Goal: Task Accomplishment & Management: Use online tool/utility

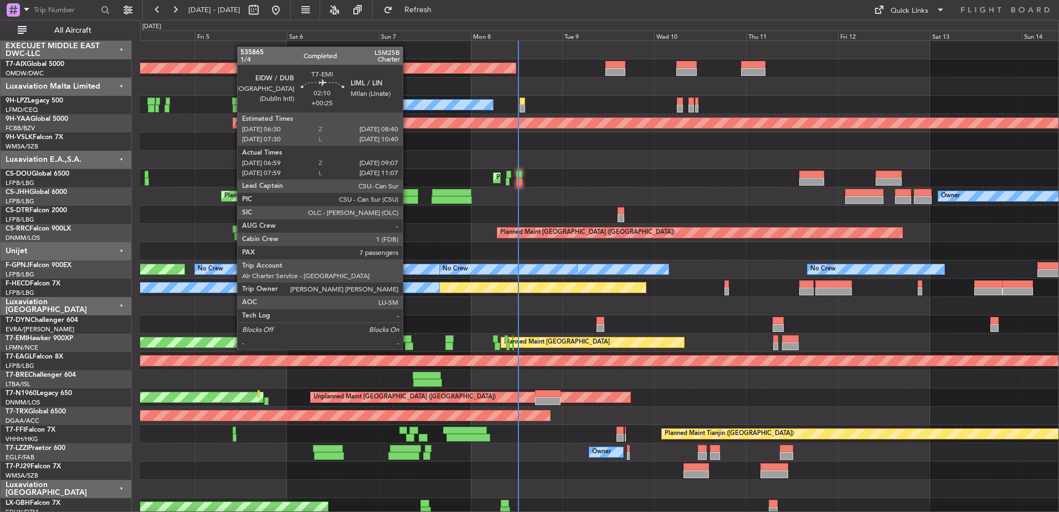
click at [408, 339] on div at bounding box center [407, 339] width 8 height 8
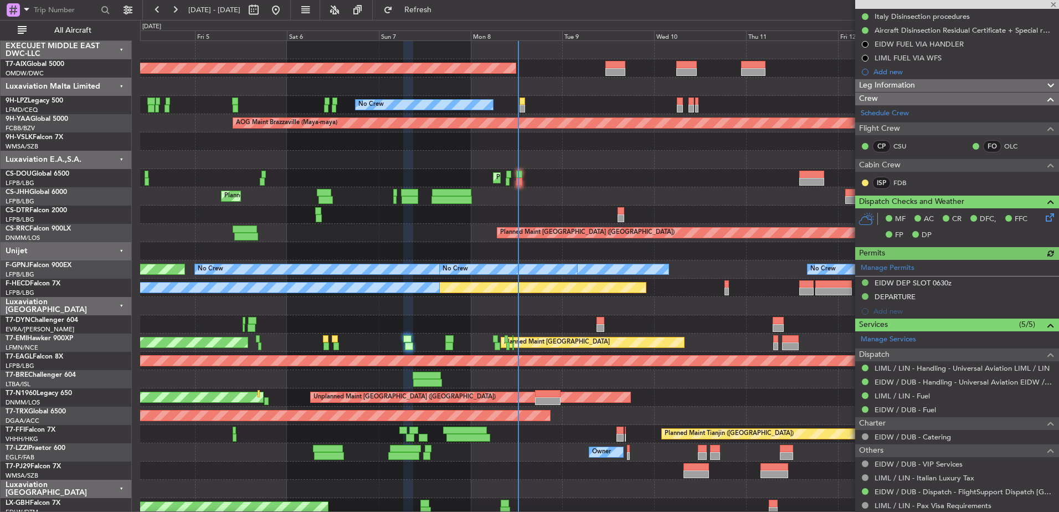
scroll to position [222, 0]
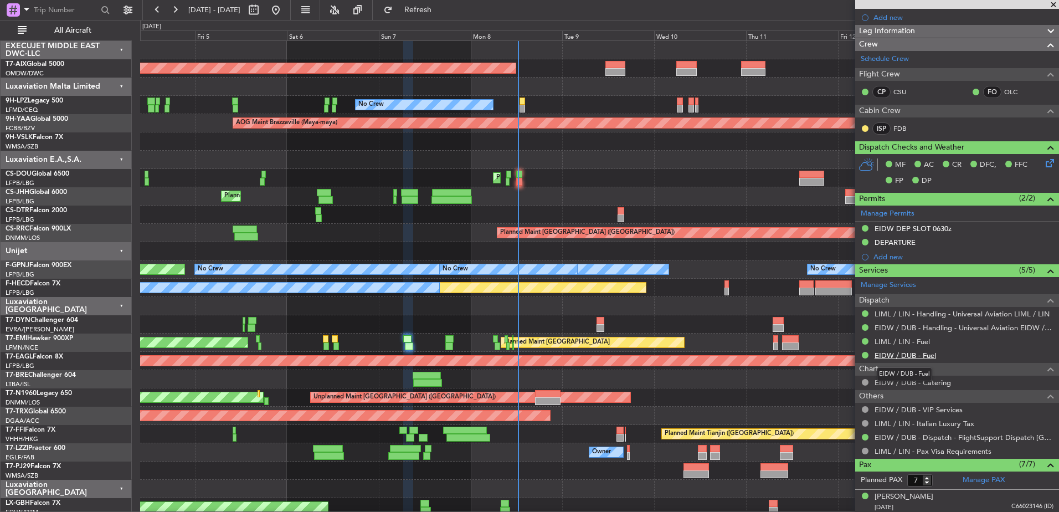
click at [919, 355] on link "EIDW / DUB - Fuel" at bounding box center [906, 355] width 62 height 9
click at [898, 339] on link "LIML / LIN - Fuel" at bounding box center [902, 341] width 55 height 9
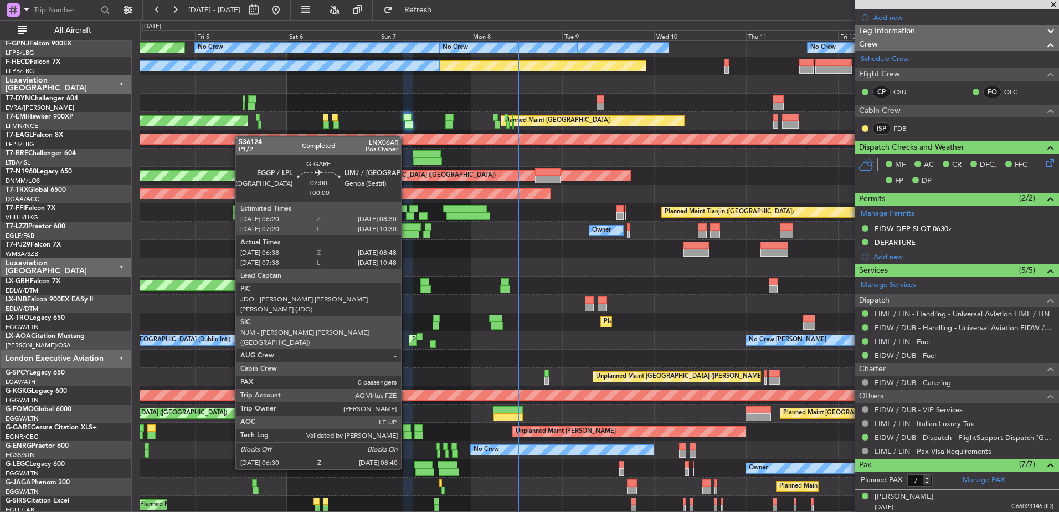
click at [406, 428] on div at bounding box center [407, 428] width 8 height 8
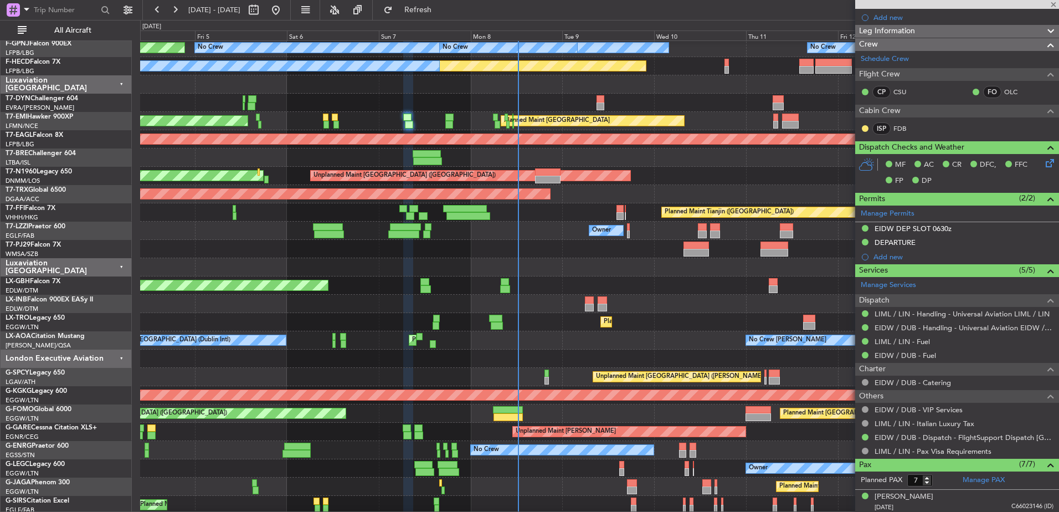
type input "06:38"
type input "08:38"
type input "0"
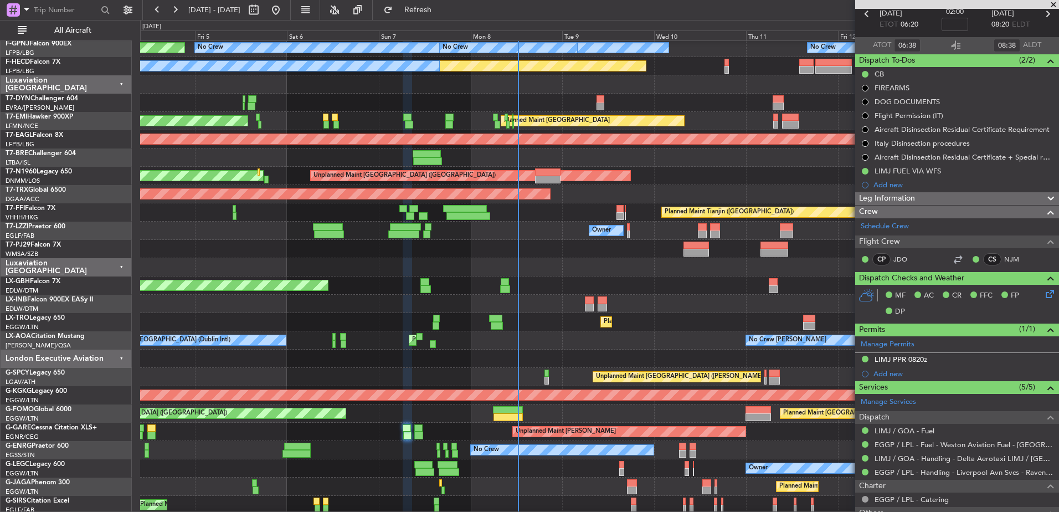
scroll to position [111, 0]
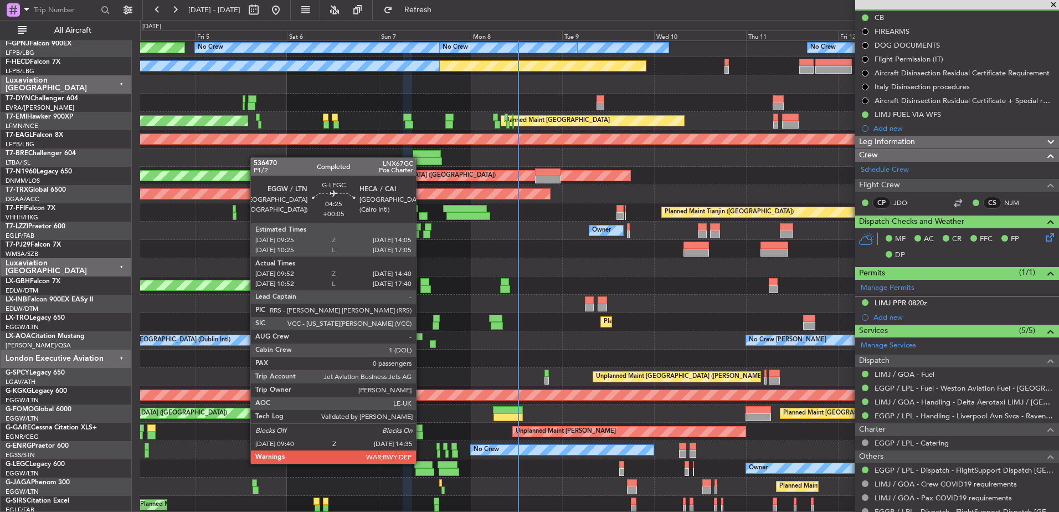
click at [421, 463] on div at bounding box center [423, 465] width 18 height 8
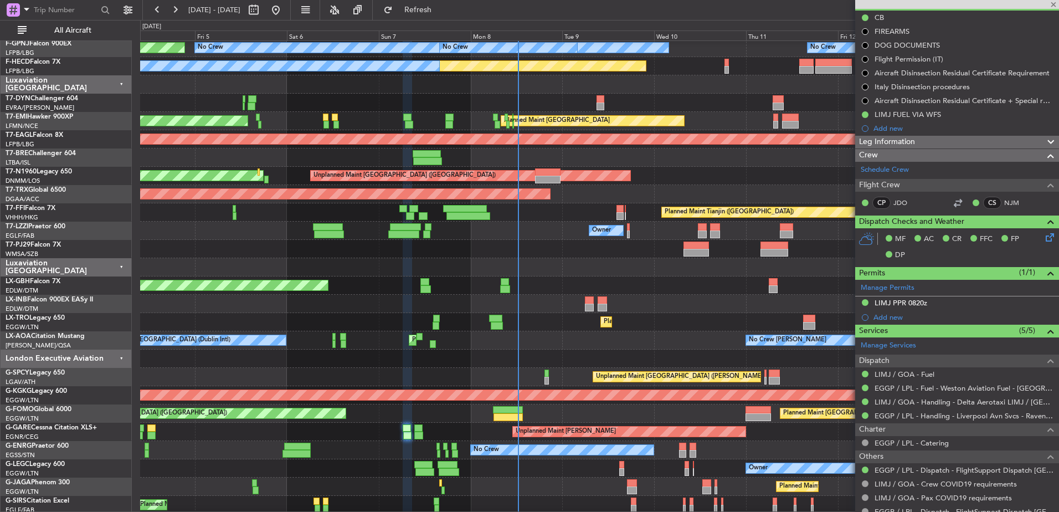
type input "+00:05"
type input "09:52"
type input "14:25"
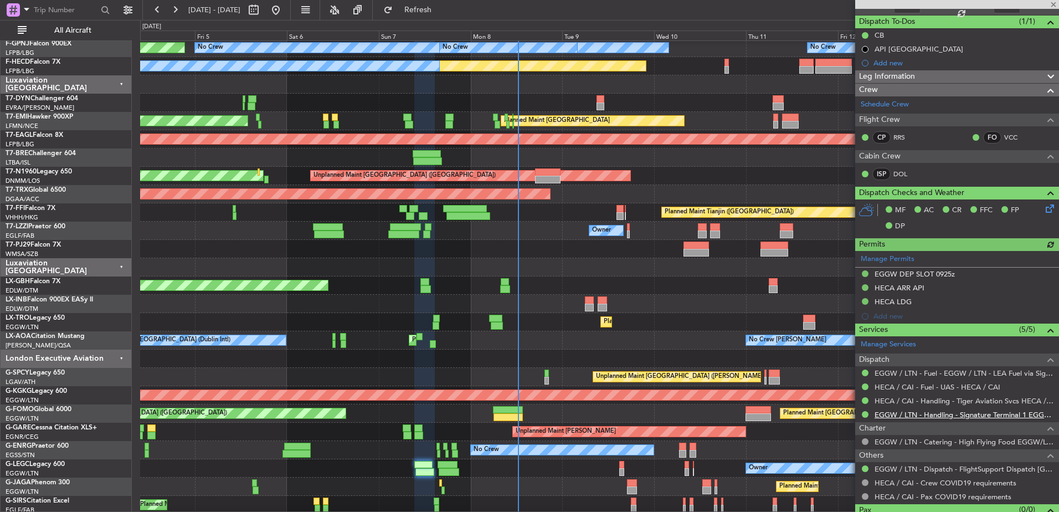
scroll to position [116, 0]
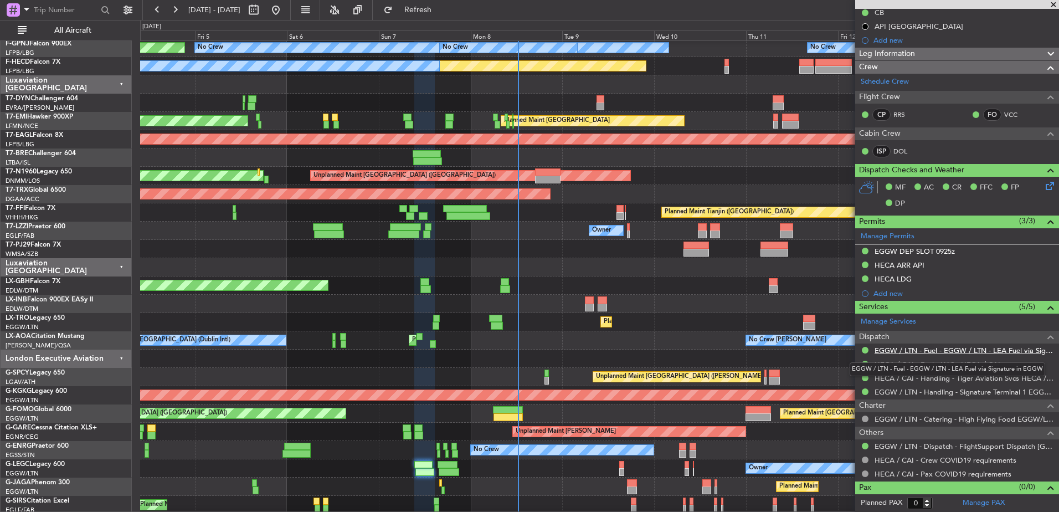
click at [1017, 350] on link "EGGW / LTN - Fuel - EGGW / LTN - LEA Fuel via Signature in EGGW" at bounding box center [964, 350] width 179 height 9
click at [954, 365] on link "HECA / CAI - Fuel - UAS - HECA / CAI" at bounding box center [938, 364] width 126 height 9
